Goal: Task Accomplishment & Management: Manage account settings

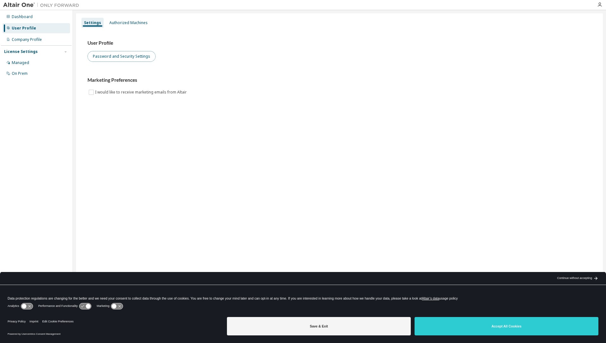
click at [129, 58] on button "Password and Security Settings" at bounding box center [121, 56] width 68 height 11
